Goal: Information Seeking & Learning: Learn about a topic

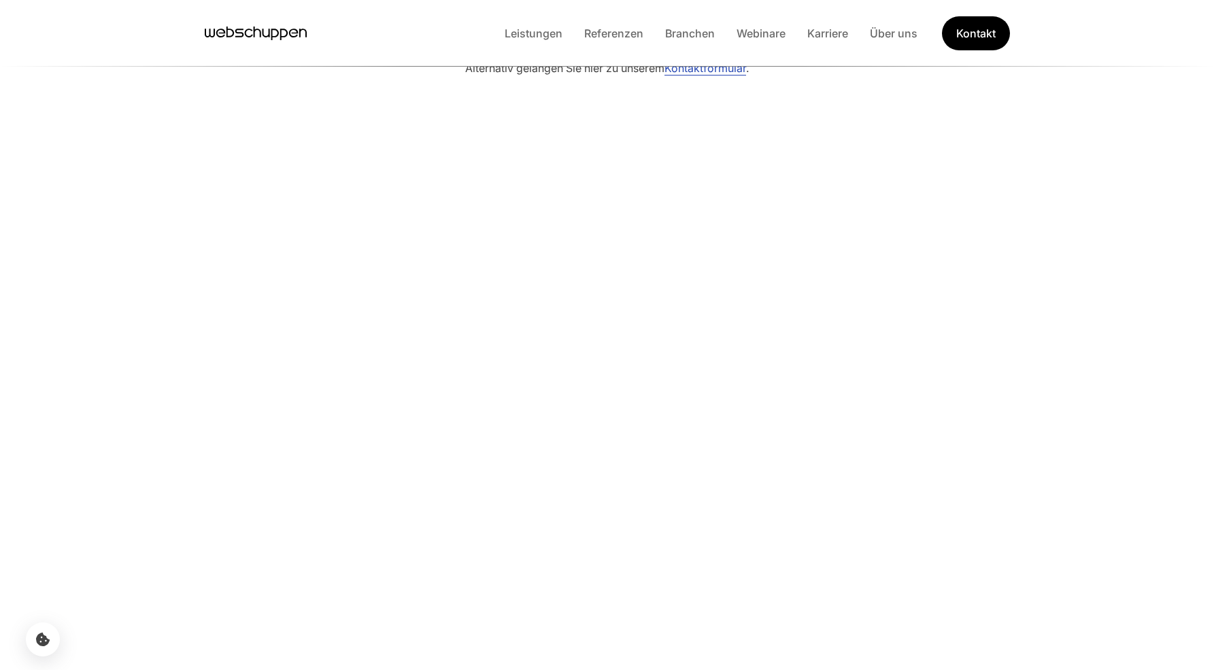
scroll to position [2938, 0]
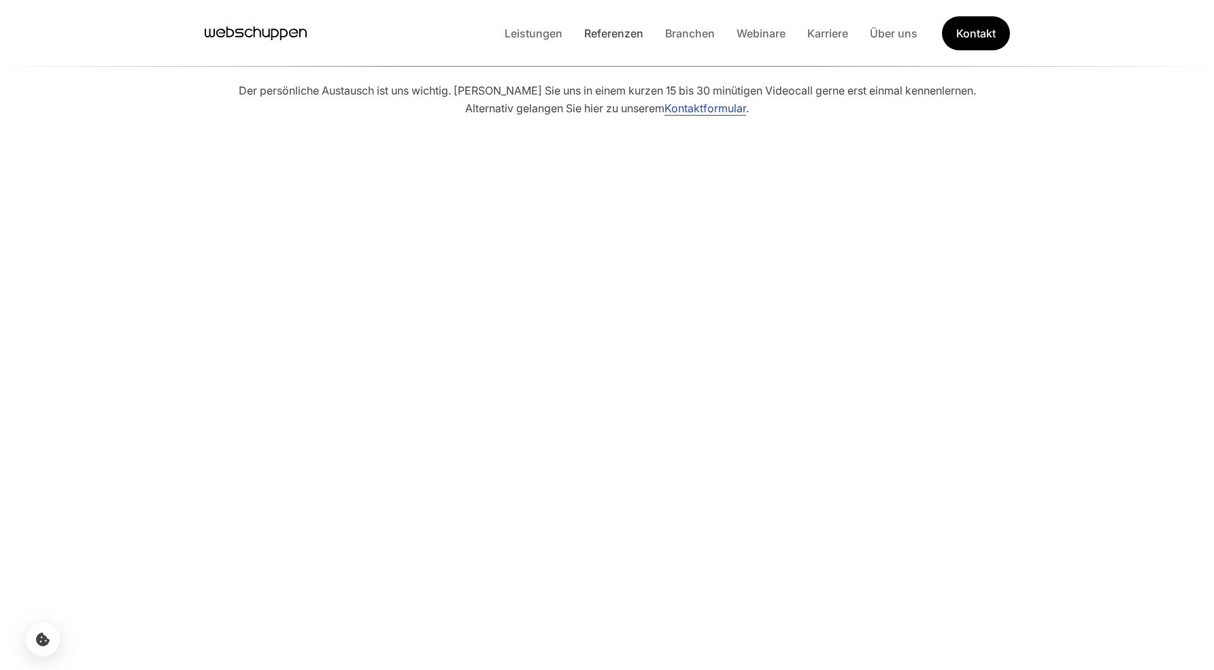
click at [628, 32] on link "Referenzen" at bounding box center [613, 34] width 81 height 14
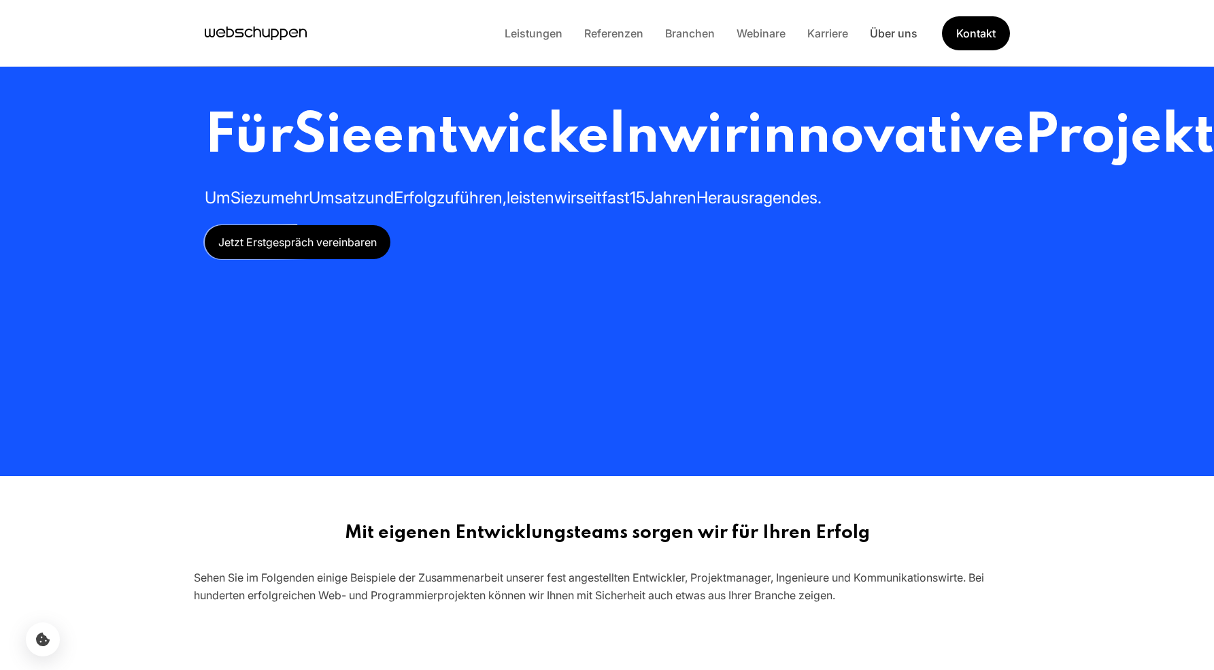
click at [915, 39] on link "Über uns" at bounding box center [893, 34] width 69 height 14
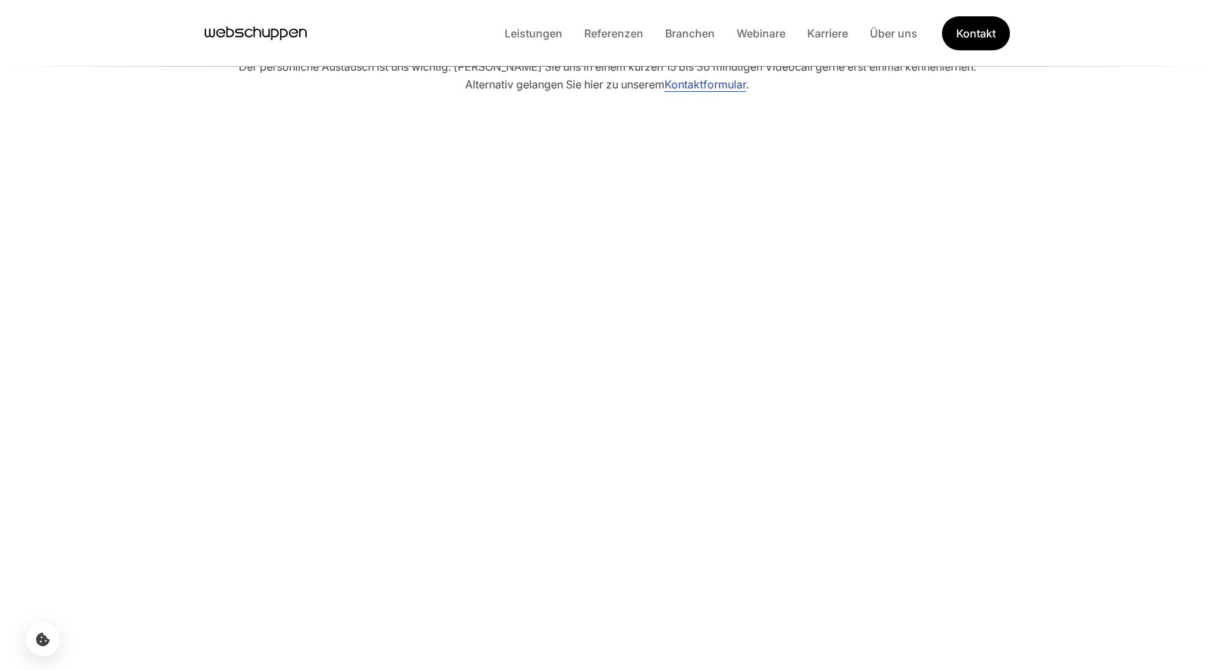
scroll to position [215, 0]
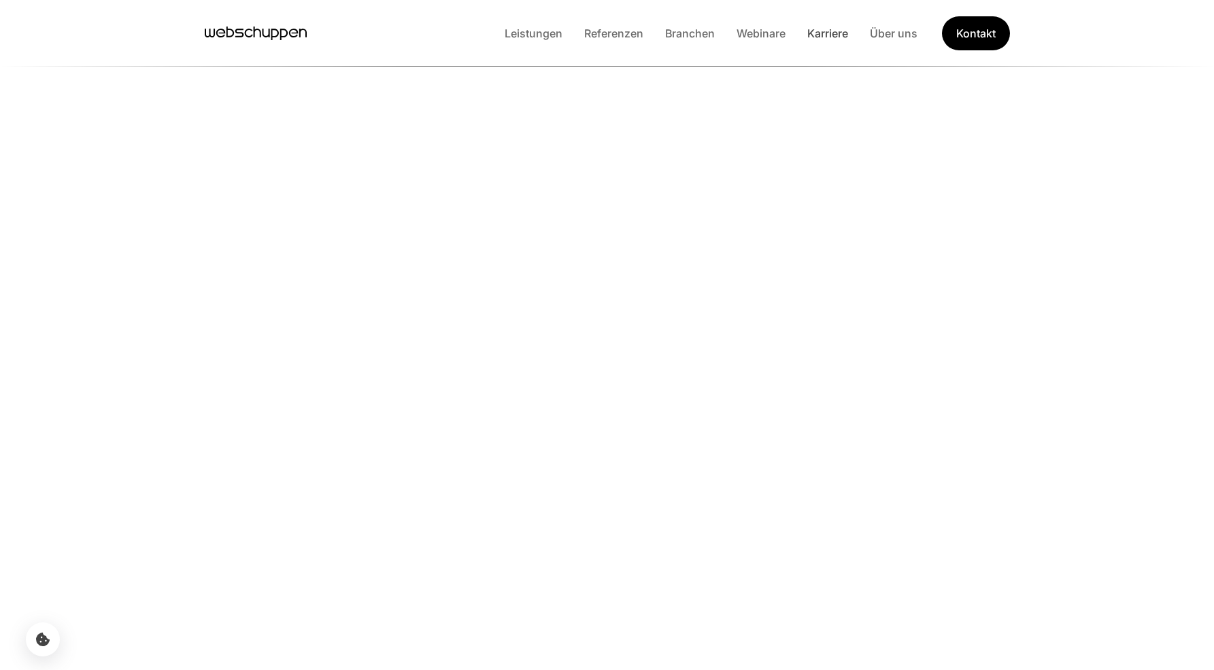
click at [821, 37] on link "Karriere" at bounding box center [827, 34] width 63 height 14
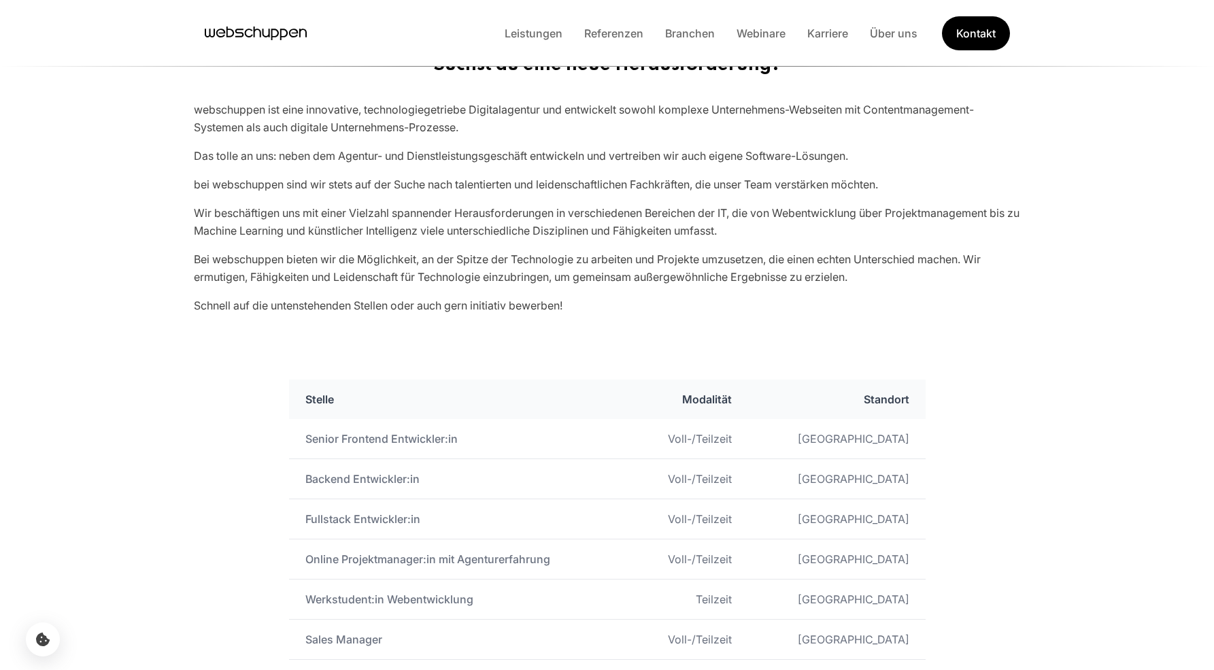
scroll to position [571, 0]
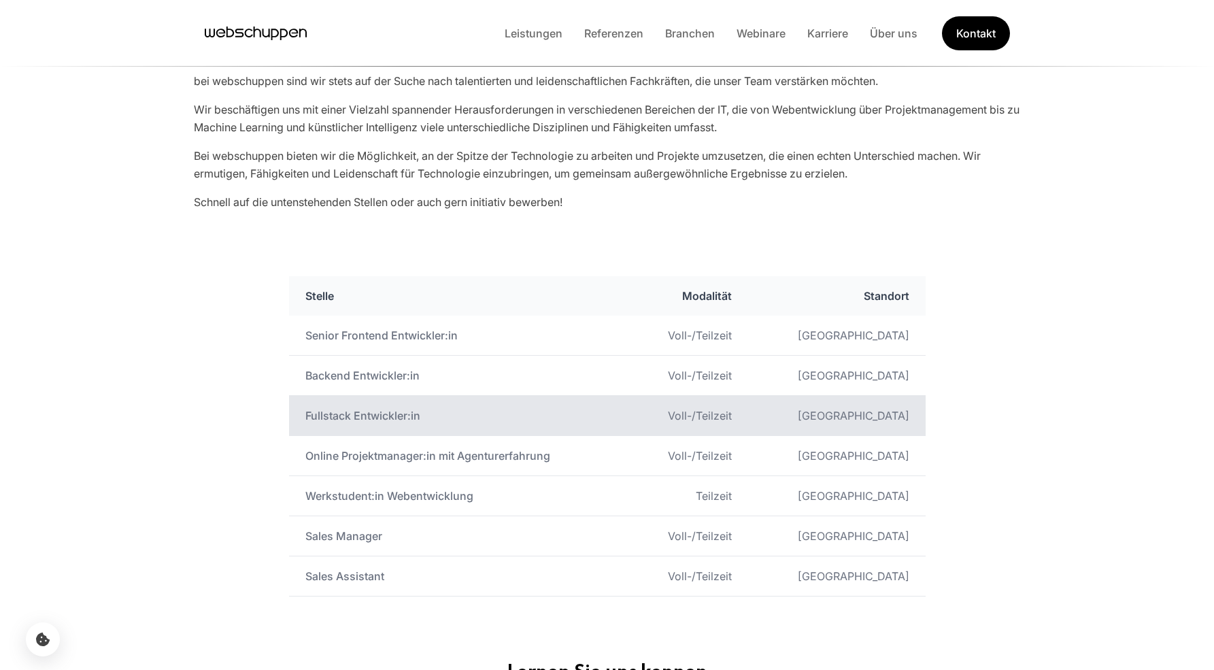
click at [403, 412] on td "Fullstack Entwickler:in" at bounding box center [459, 416] width 341 height 40
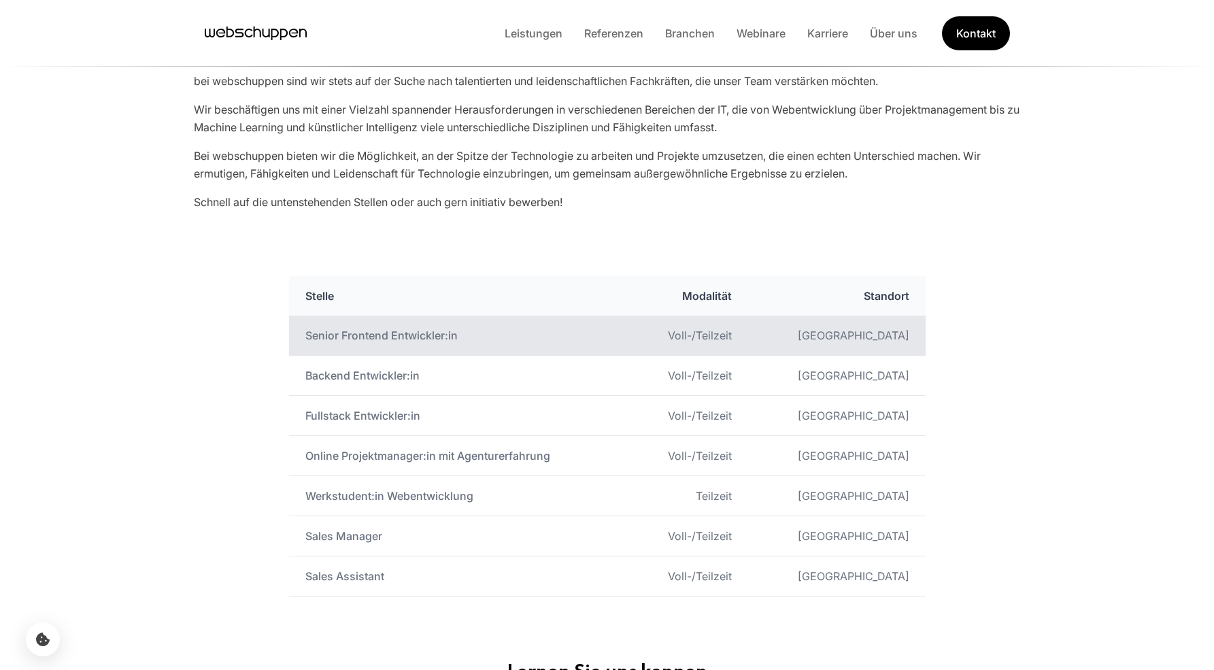
click at [385, 341] on td "Senior Frontend Entwickler:in" at bounding box center [459, 336] width 341 height 40
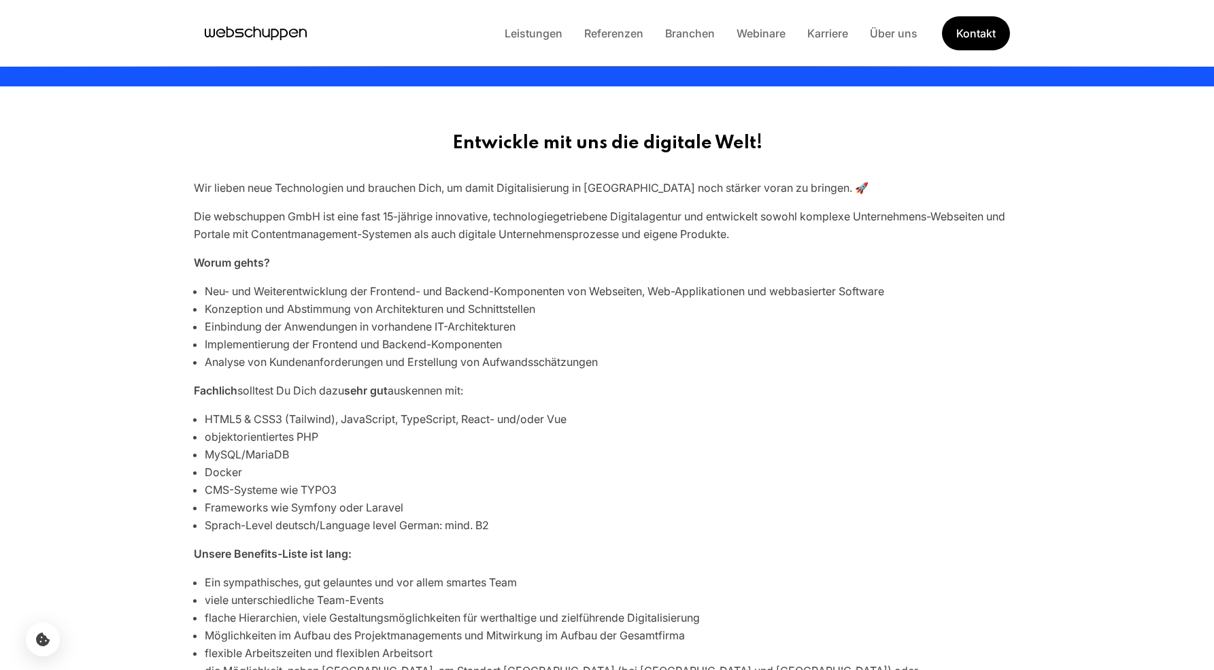
scroll to position [490, 0]
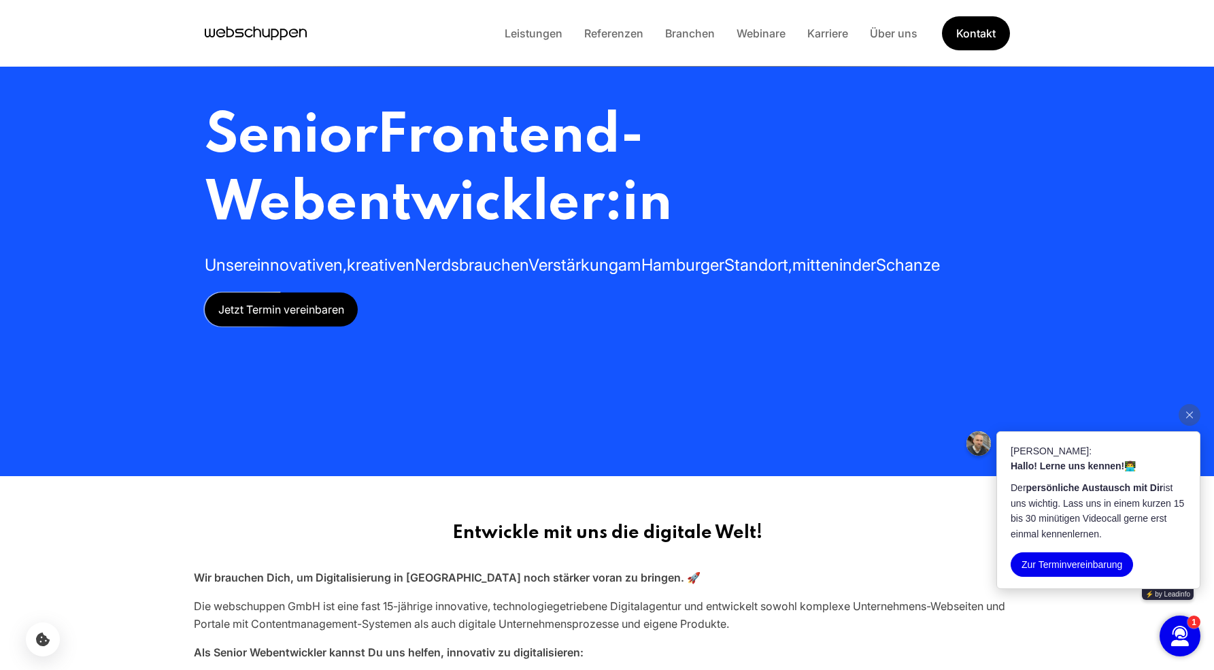
click at [241, 45] on div "Leistungen Referenzen Branchen Webinare Karriere Über uns Kontakt" at bounding box center [607, 33] width 871 height 34
click at [243, 37] on icon "Hauptseite besuchen" at bounding box center [256, 33] width 102 height 20
